Goal: Information Seeking & Learning: Compare options

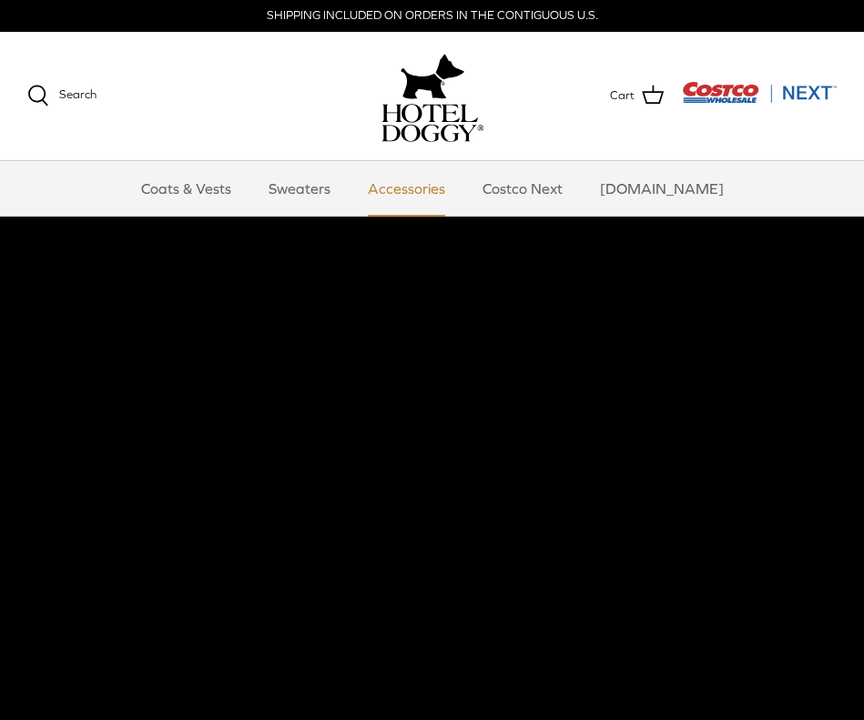
click at [426, 181] on link "Accessories" at bounding box center [406, 188] width 110 height 55
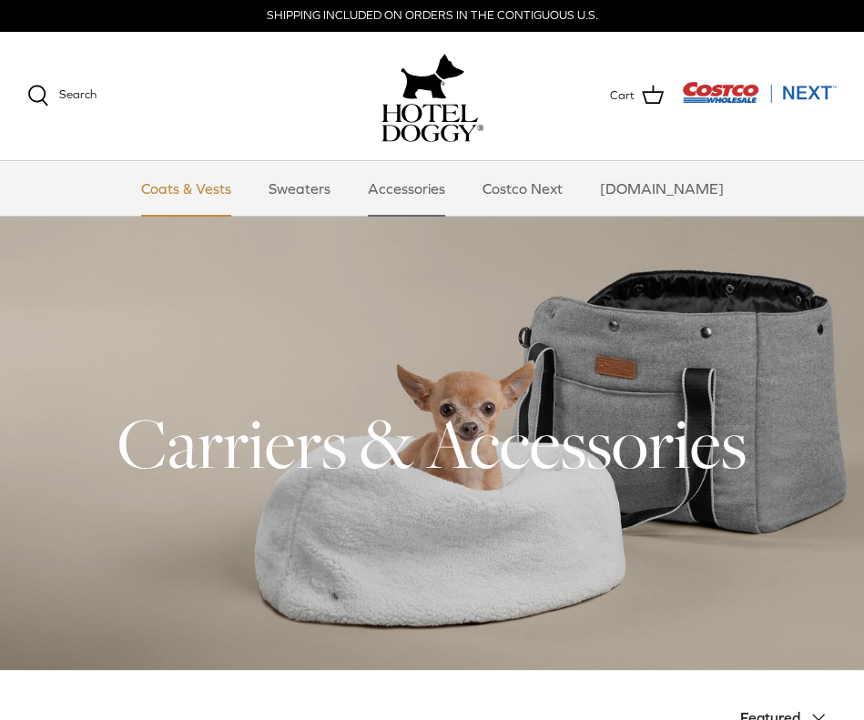
click at [197, 186] on link "Coats & Vests" at bounding box center [186, 188] width 123 height 55
click at [322, 181] on link "Sweaters" at bounding box center [299, 188] width 95 height 55
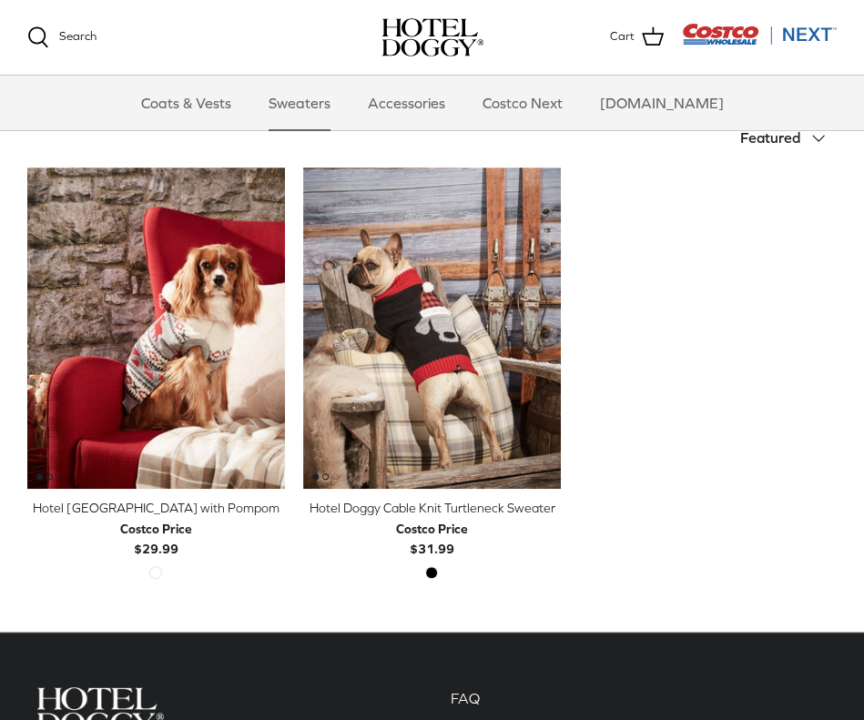
scroll to position [364, 0]
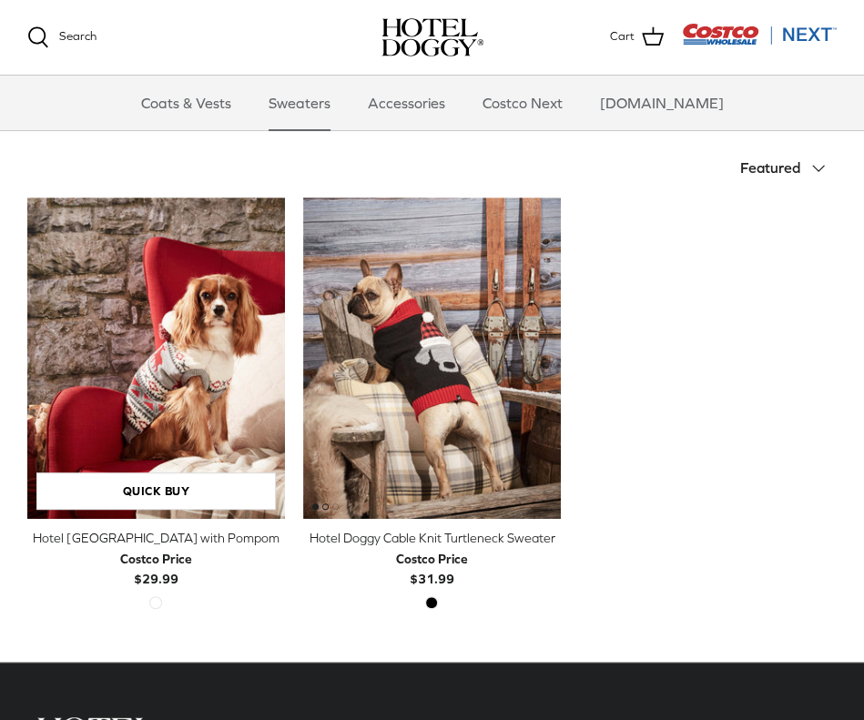
click at [0, 0] on icon "Right" at bounding box center [0, 0] width 0 height 0
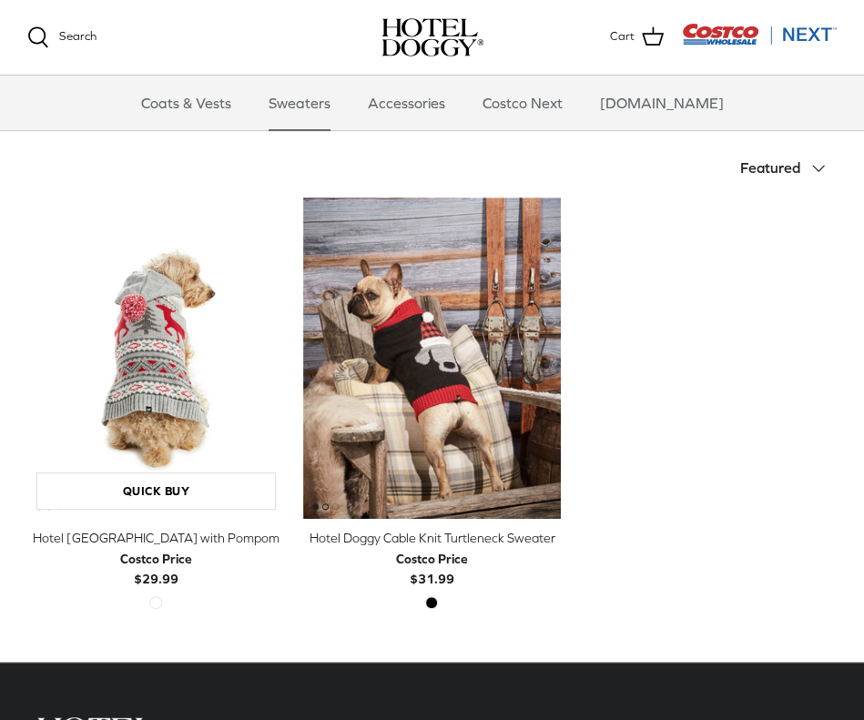
click at [0, 0] on icon "Right" at bounding box center [0, 0] width 0 height 0
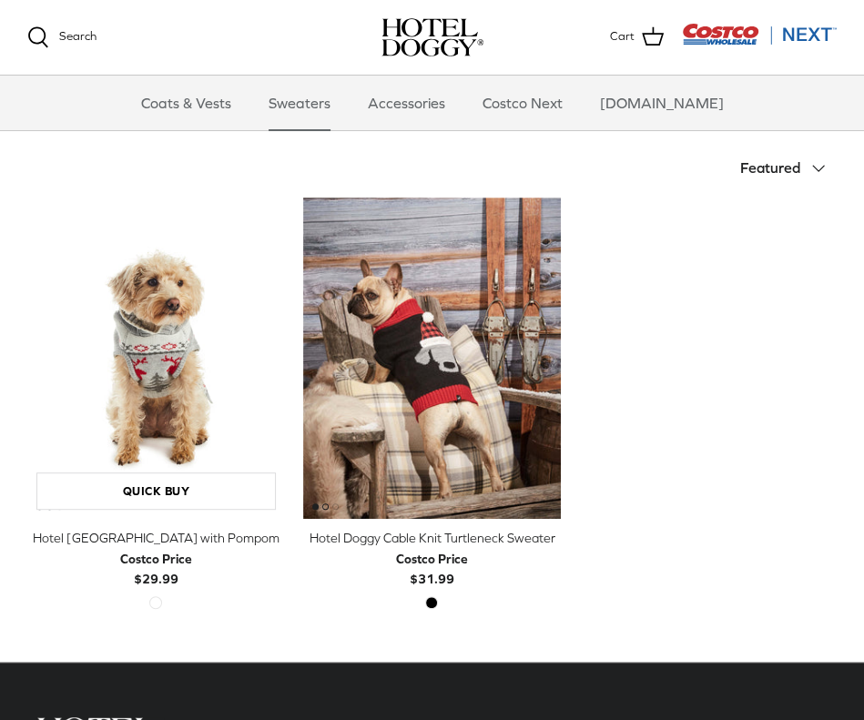
click at [0, 0] on icon "Right" at bounding box center [0, 0] width 0 height 0
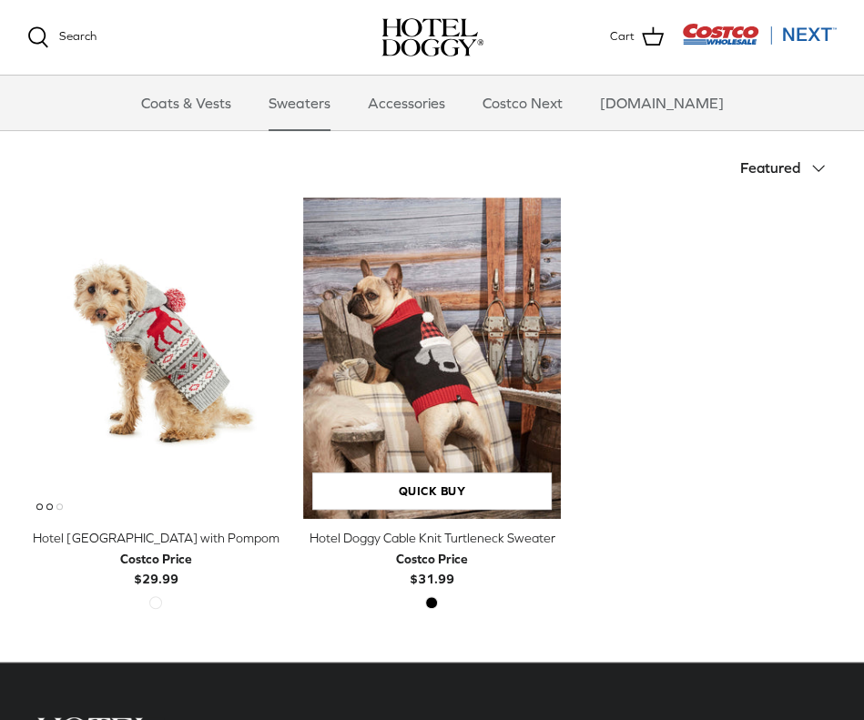
click at [0, 0] on icon "Right" at bounding box center [0, 0] width 0 height 0
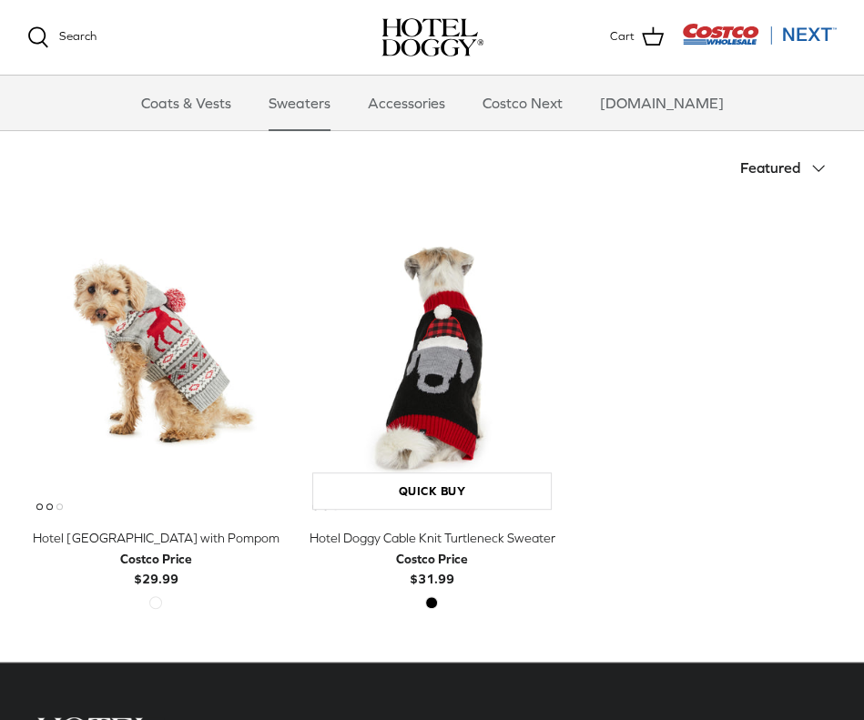
click at [0, 0] on icon "Right" at bounding box center [0, 0] width 0 height 0
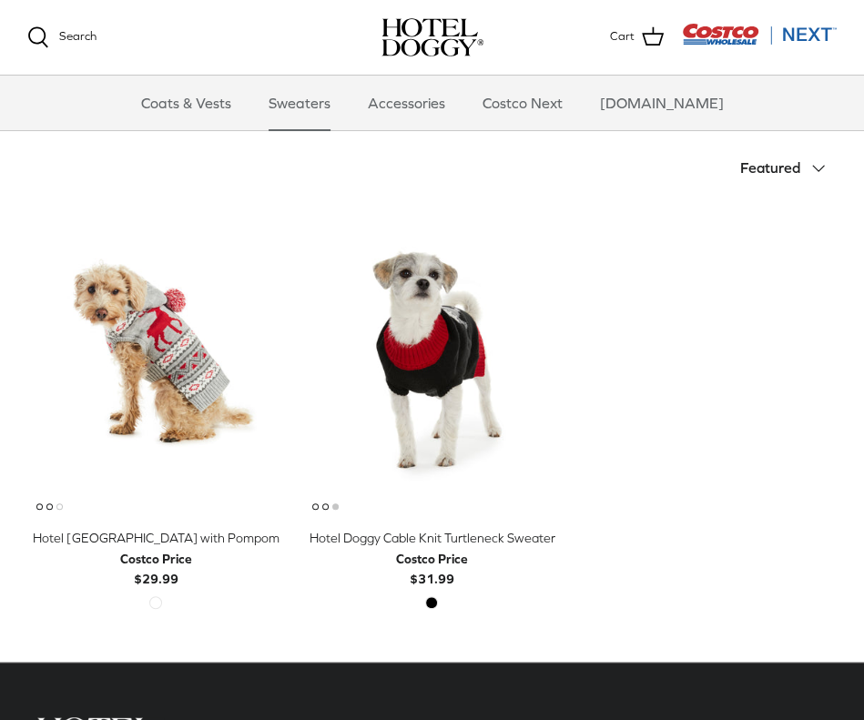
click at [724, 288] on div "Left Right Quick buy Hotel Doggy Fair Isle Sweater with Pompom Costco Price $29…" at bounding box center [422, 424] width 827 height 455
click at [815, 163] on icon "Down" at bounding box center [818, 168] width 22 height 22
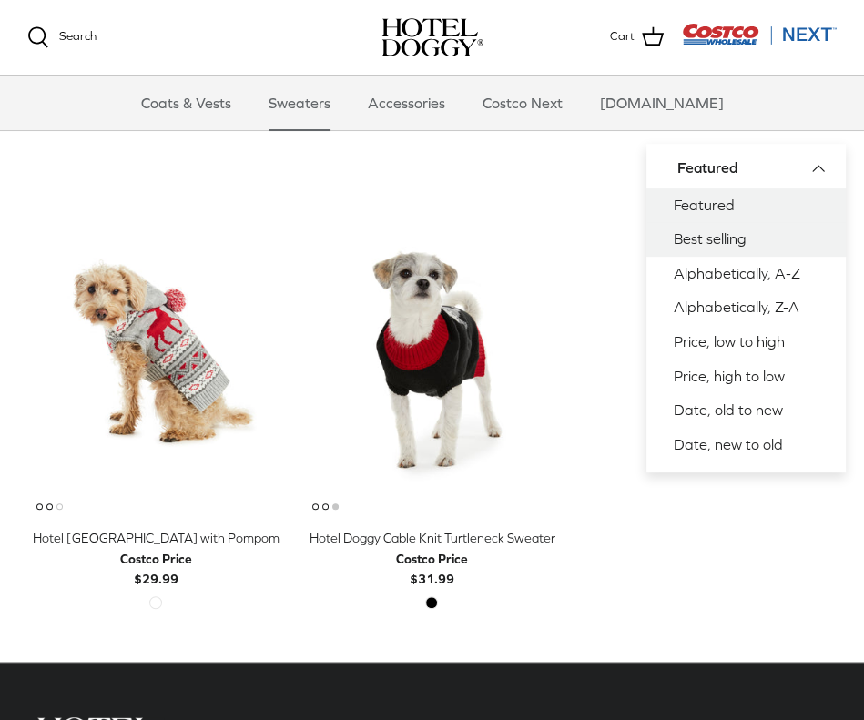
click at [703, 231] on link "Best selling" at bounding box center [745, 239] width 199 height 35
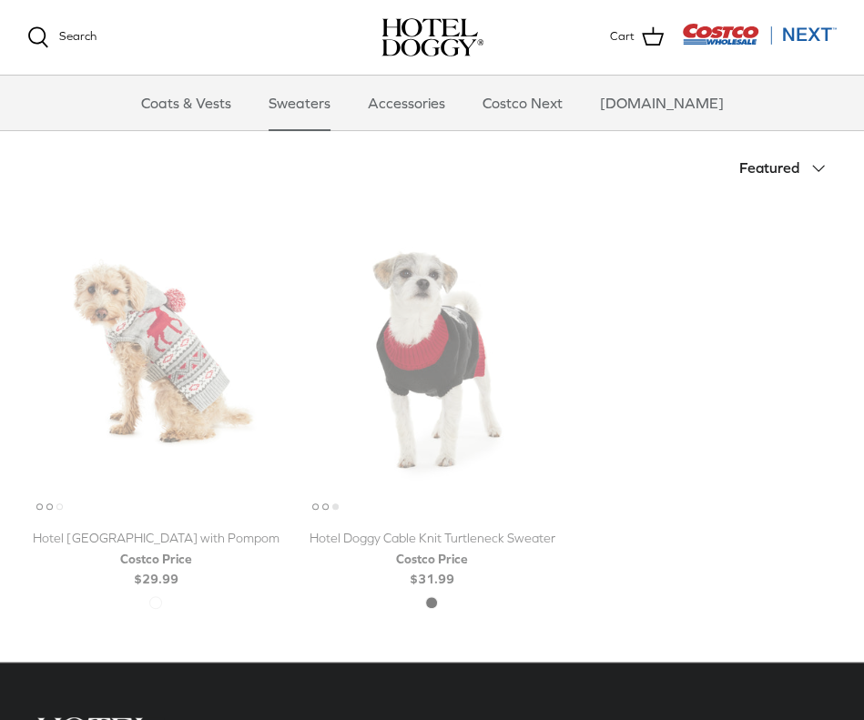
scroll to position [381, 0]
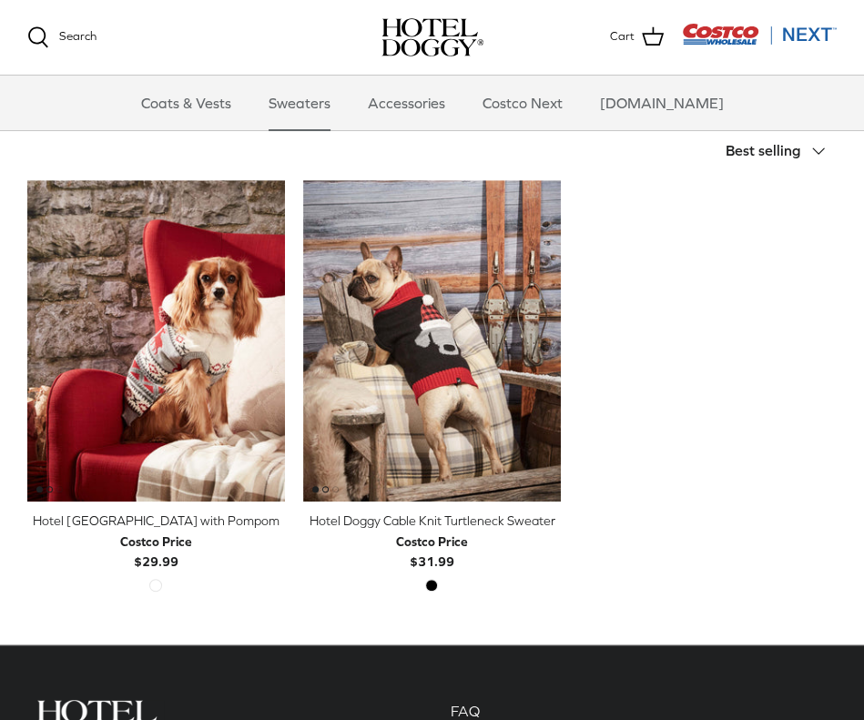
click at [815, 150] on polyline at bounding box center [818, 150] width 11 height 5
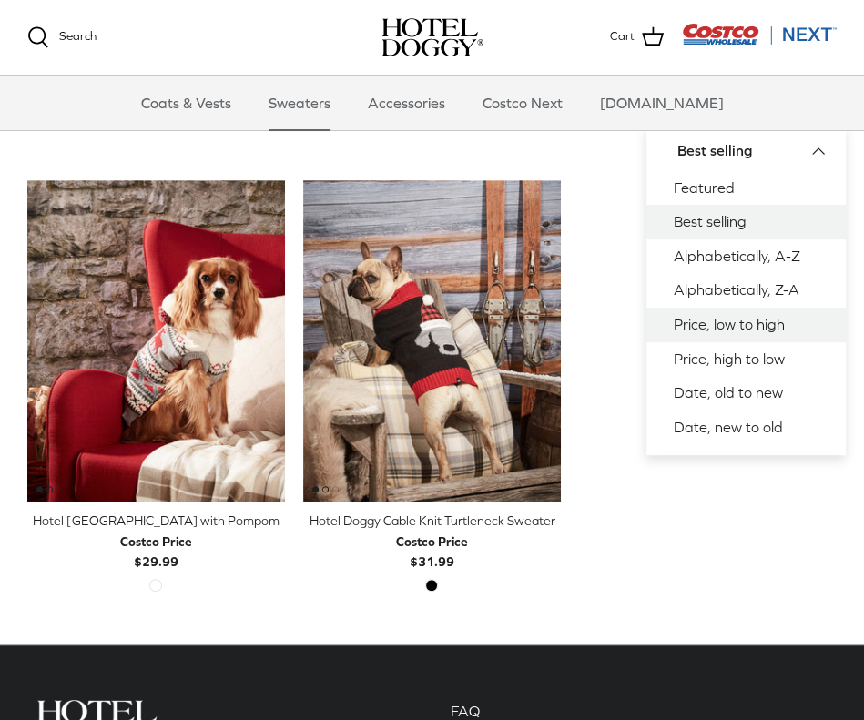
click at [731, 319] on link "Price, low to high" at bounding box center [745, 325] width 199 height 35
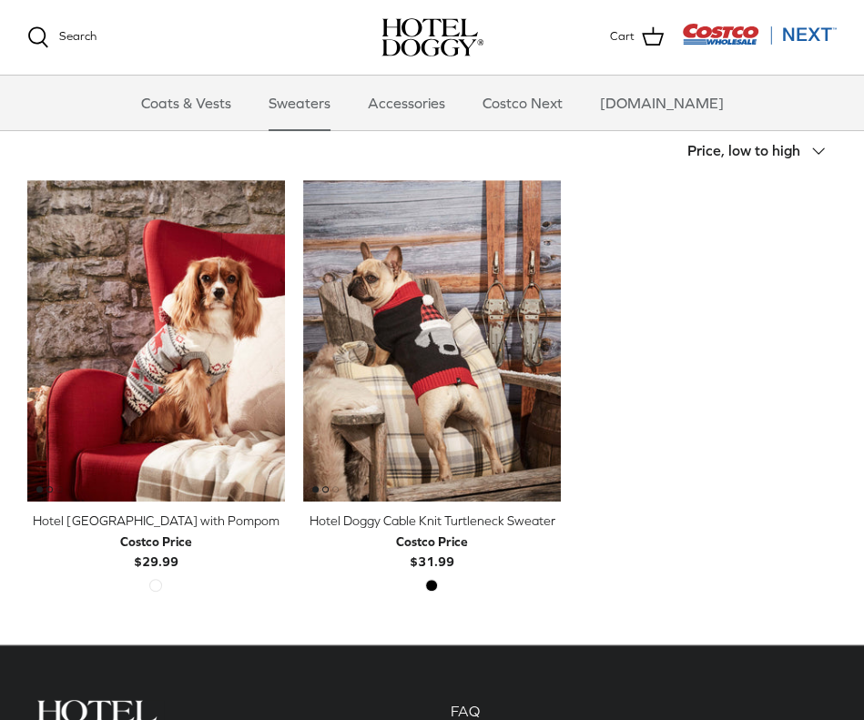
click at [713, 21] on div "Search Coats & Vests Sweaters Accessories Costco Next Costco.com Search Cart" at bounding box center [432, 38] width 864 height 76
click at [713, 26] on img "Costco Next" at bounding box center [759, 34] width 155 height 23
